Goal: Navigation & Orientation: Find specific page/section

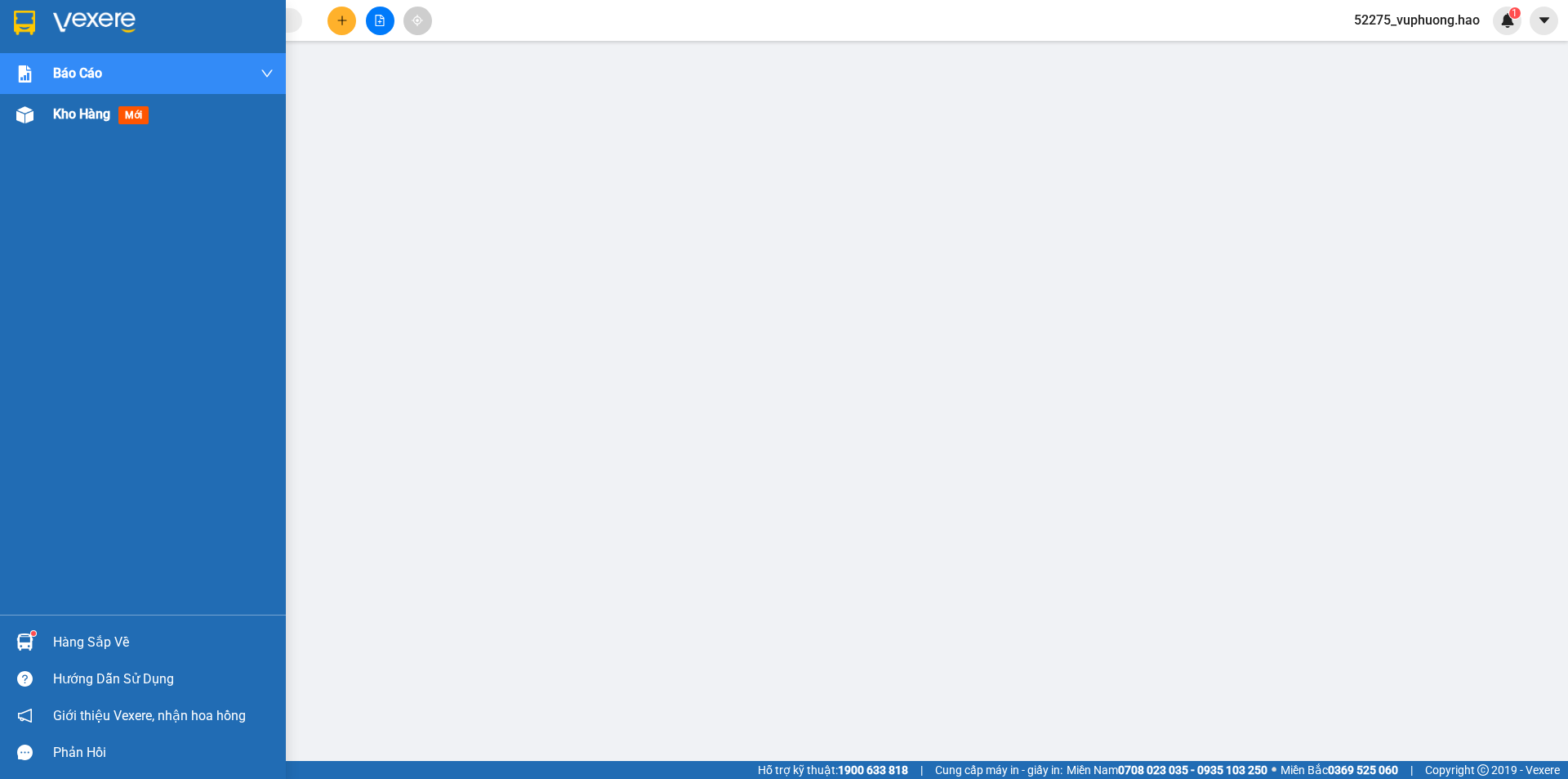
click at [56, 119] on span "Kho hàng" at bounding box center [81, 113] width 57 height 16
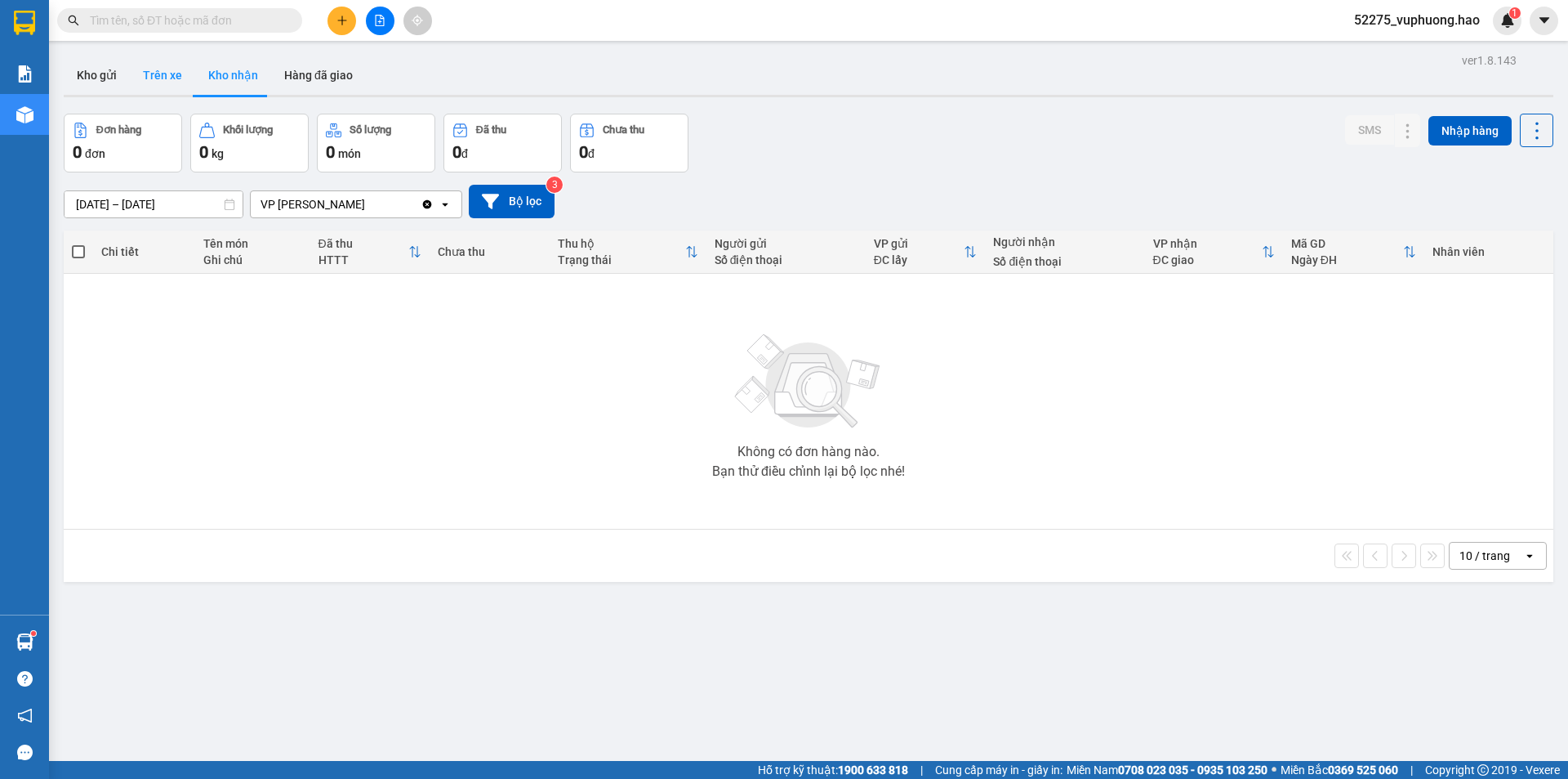
click at [178, 76] on button "Trên xe" at bounding box center [162, 75] width 66 height 39
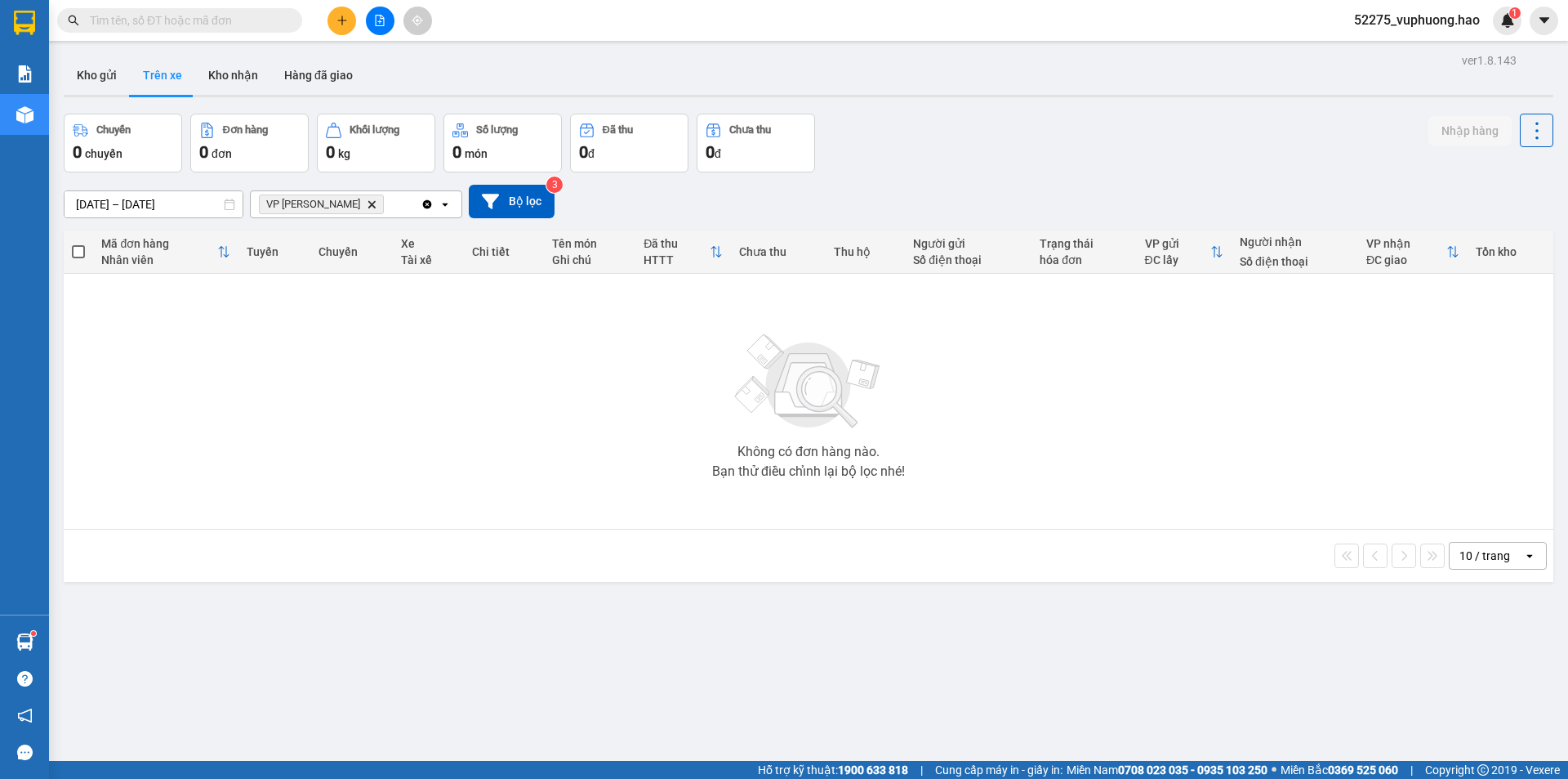
click at [343, 210] on span "VP Gành [PERSON_NAME]" at bounding box center [321, 203] width 125 height 19
click at [368, 205] on icon "VP Gành Hào, close by backspace" at bounding box center [372, 203] width 7 height 7
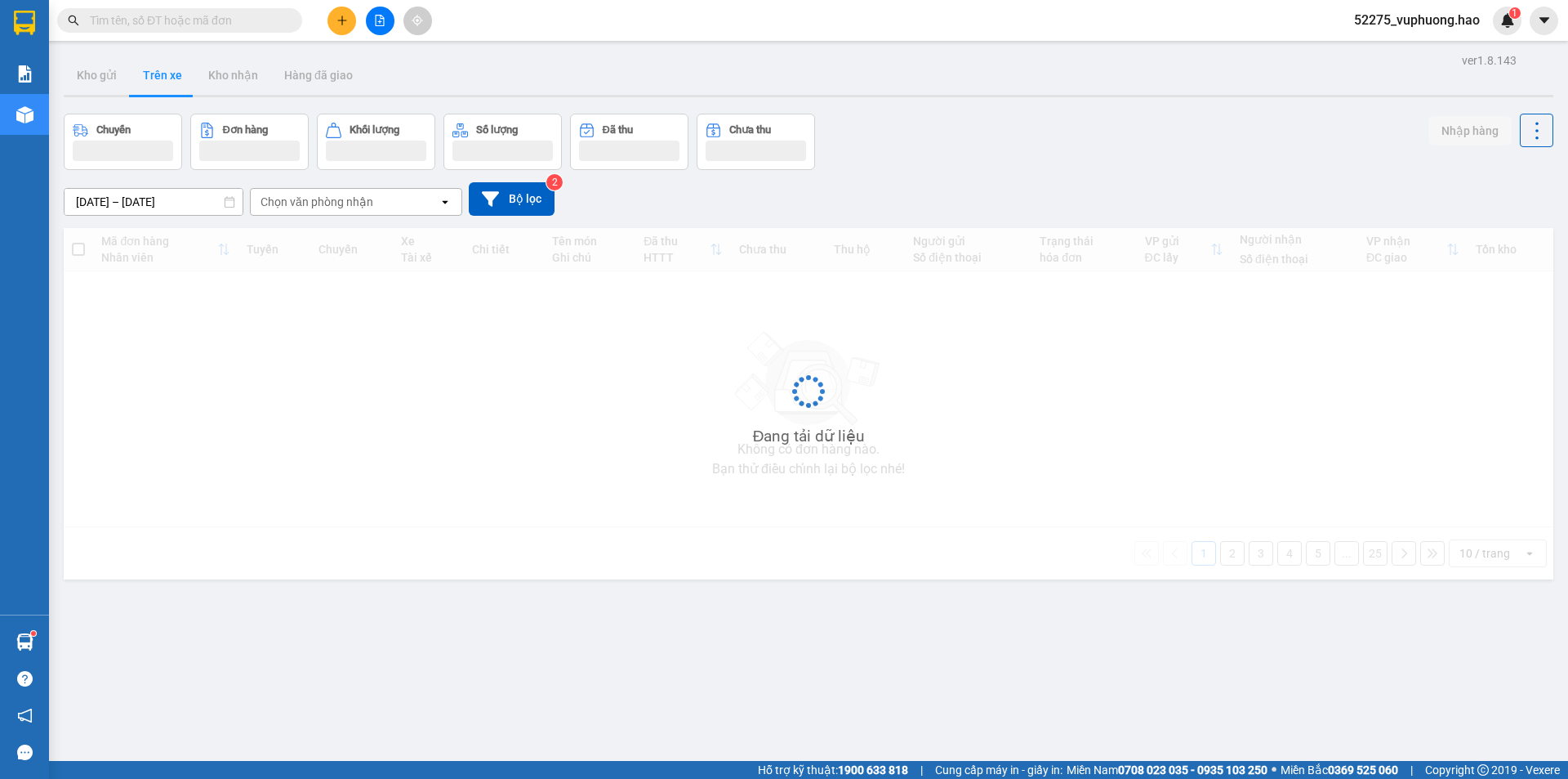
click at [341, 205] on div "Chọn văn phòng nhận" at bounding box center [317, 202] width 113 height 16
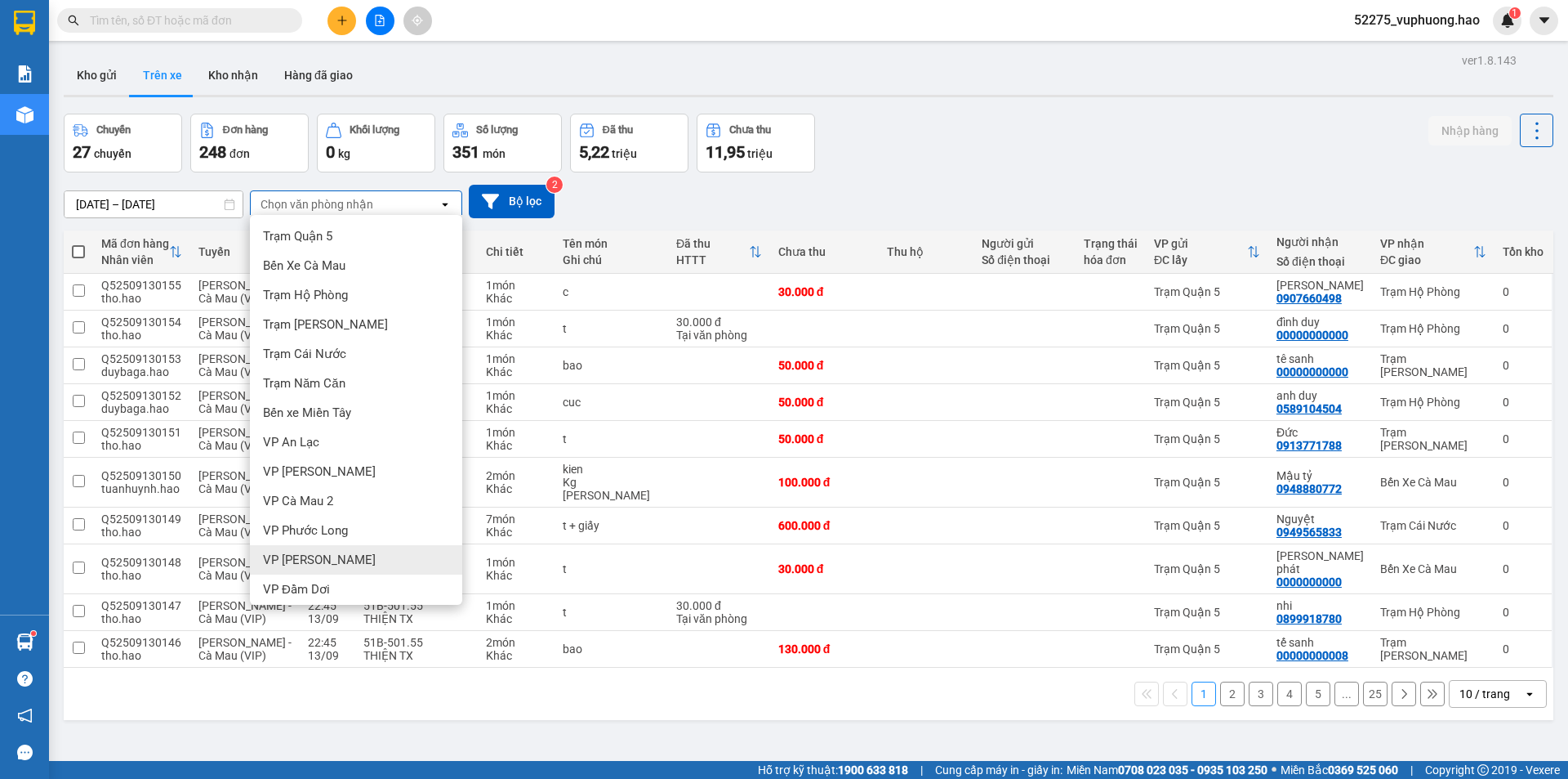
click at [336, 553] on div "VP [PERSON_NAME]" at bounding box center [356, 559] width 212 height 29
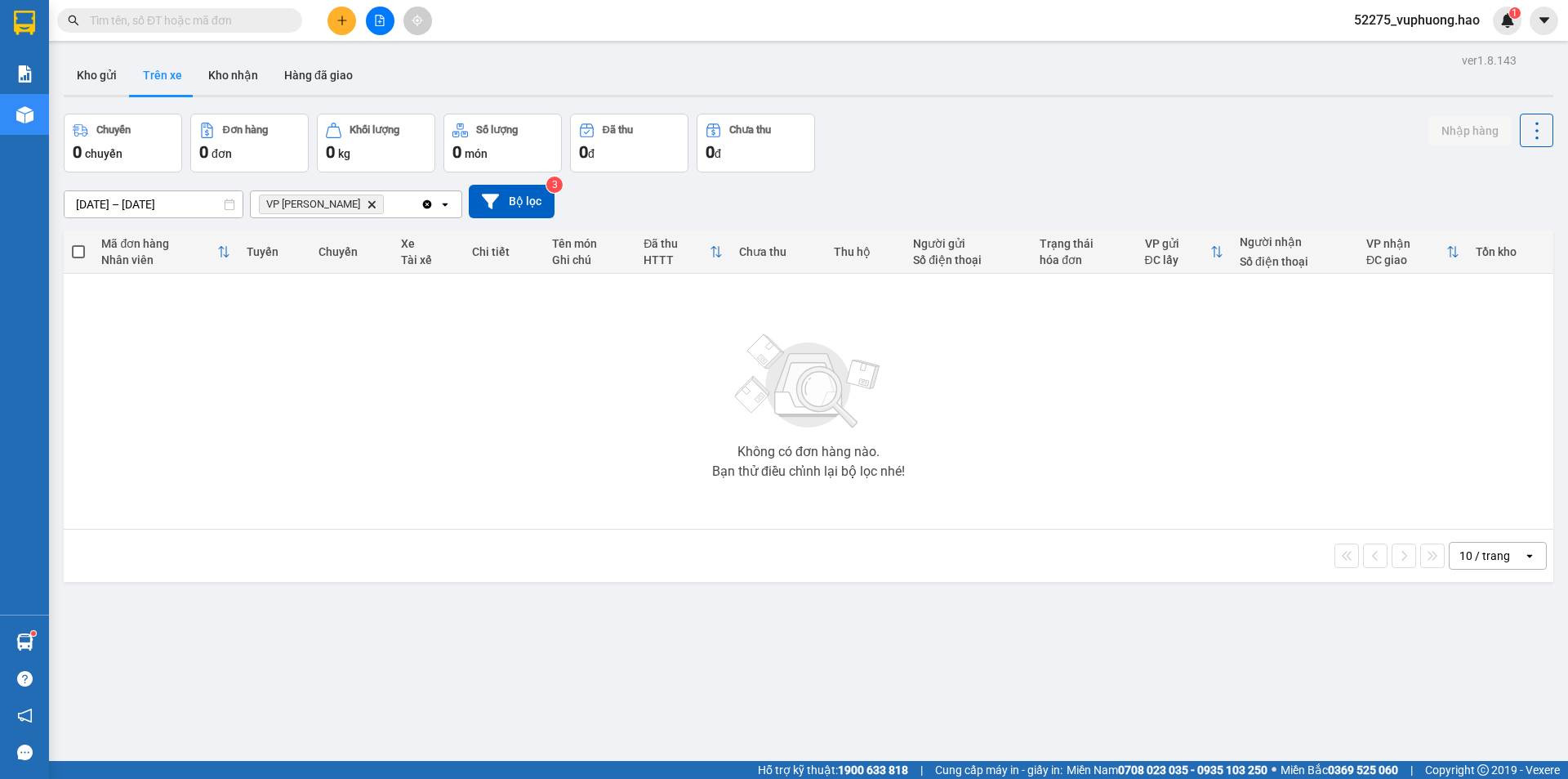
click at [368, 206] on icon "VP Gành Hào, close by backspace" at bounding box center [372, 203] width 7 height 7
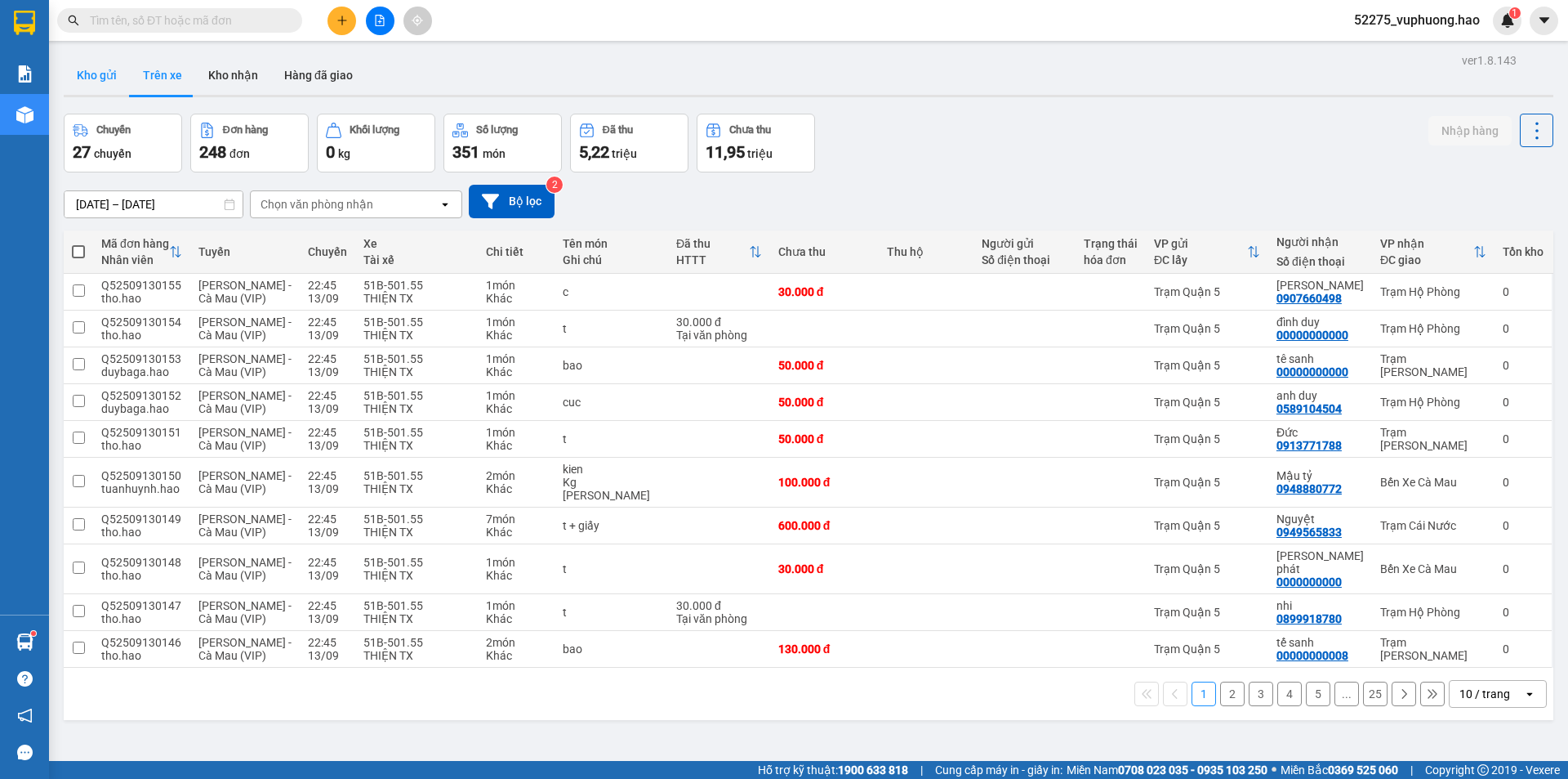
click at [86, 75] on button "Kho gửi" at bounding box center [97, 75] width 67 height 39
